Goal: Information Seeking & Learning: Stay updated

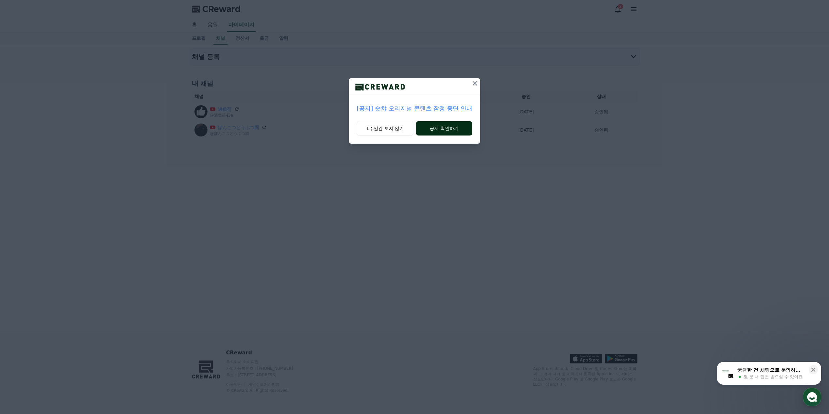
click at [417, 123] on div "1주일간 보지 않기 공지 확인하기" at bounding box center [414, 132] width 131 height 23
click at [437, 128] on button "공지 확인하기" at bounding box center [444, 128] width 56 height 14
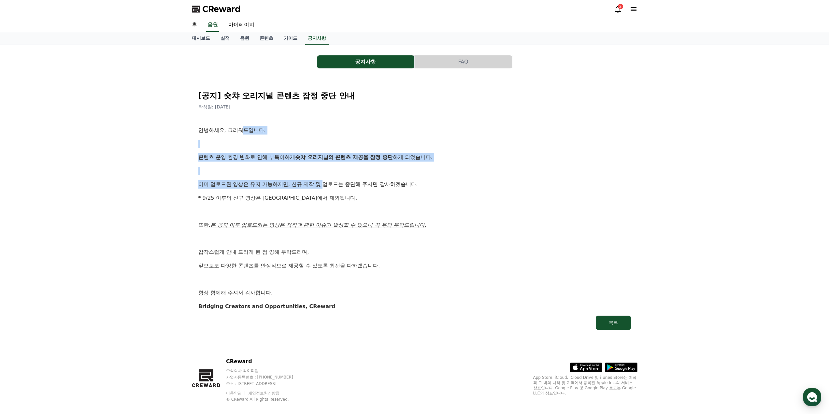
drag, startPoint x: 241, startPoint y: 130, endPoint x: 325, endPoint y: 181, distance: 98.7
click at [325, 181] on div "안녕하세요, 크리워드입니다. 콘텐츠 운영 환경 변화로 인해 부득이하게 숏챠 오리지널의 콘텐츠 제공을 잠정 중단 하게 되었습니다. 이미 업로드된…" at bounding box center [414, 218] width 432 height 184
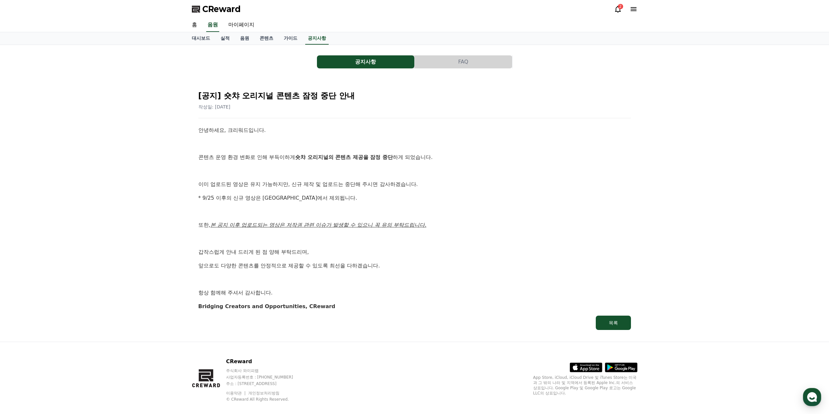
click at [341, 182] on p "이미 업로드된 영상은 유지 가능하지만, 신규 제작 및 업로드는 중단해 주시면 감사하겠습니다." at bounding box center [414, 184] width 432 height 8
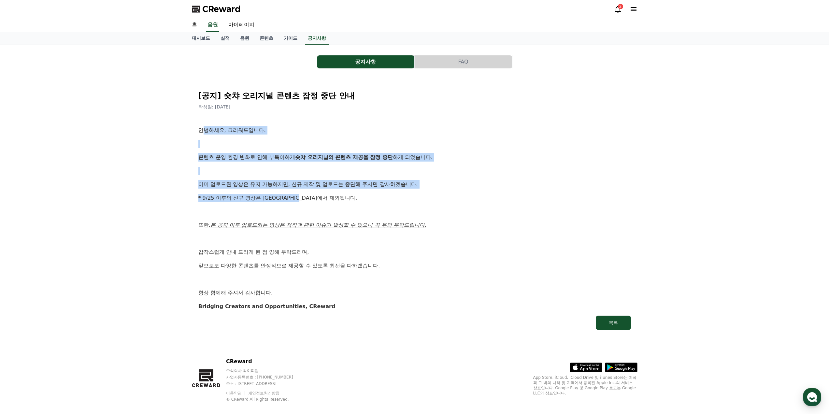
drag, startPoint x: 346, startPoint y: 191, endPoint x: 204, endPoint y: 132, distance: 153.8
click at [205, 132] on div "안녕하세요, 크리워드입니다. 콘텐츠 운영 환경 변화로 인해 부득이하게 숏챠 오리지널의 콘텐츠 제공을 잠정 중단 하게 되었습니다. 이미 업로드된…" at bounding box center [414, 218] width 432 height 184
click at [204, 132] on p "안녕하세요, 크리워드입니다." at bounding box center [414, 130] width 432 height 8
drag, startPoint x: 193, startPoint y: 130, endPoint x: 358, endPoint y: 200, distance: 179.3
click at [358, 200] on div "[공지] 숏챠 오리지널 콘텐츠 잠정 중단 안내 작성일: [DATE] 안녕하세요, 크리워드입니다. 콘텐츠 운영 환경 변화로 인해 부득이하게 숏챠…" at bounding box center [414, 208] width 445 height 258
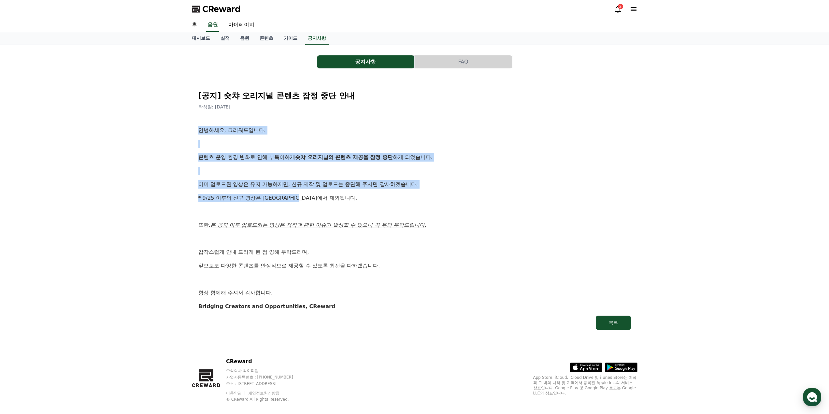
click at [358, 200] on p "* 9/25 이후의 신규 영상은 [GEOGRAPHIC_DATA]에서 제외됩니다." at bounding box center [414, 198] width 432 height 8
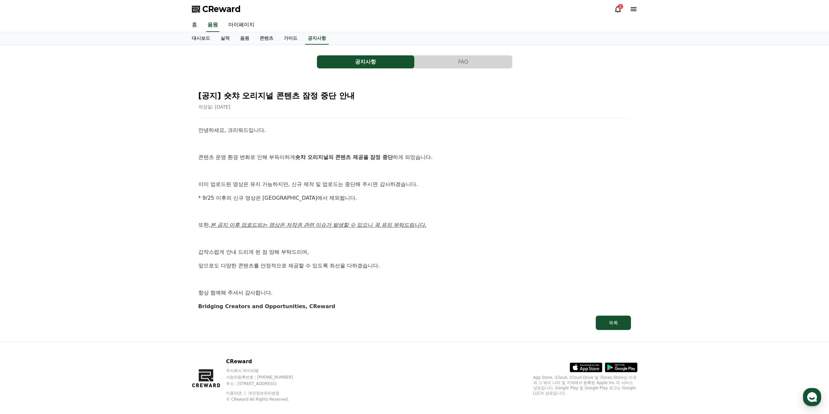
click at [192, 26] on link "홈" at bounding box center [195, 25] width 16 height 14
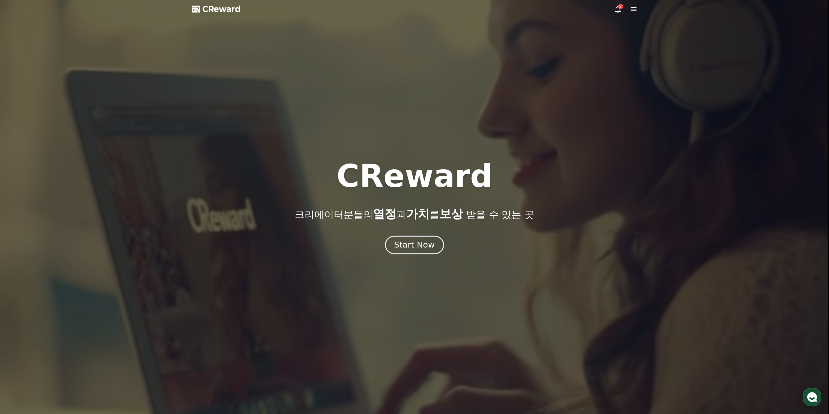
click at [395, 245] on button "Start Now" at bounding box center [414, 244] width 59 height 19
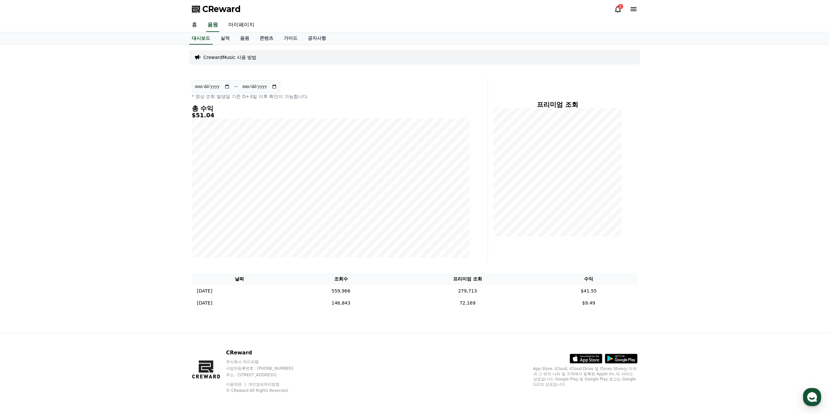
drag, startPoint x: 522, startPoint y: 319, endPoint x: 408, endPoint y: 312, distance: 114.1
click at [408, 312] on div "**********" at bounding box center [415, 189] width 456 height 288
click at [408, 315] on div "**********" at bounding box center [415, 189] width 456 height 288
